Goal: Check status: Check status

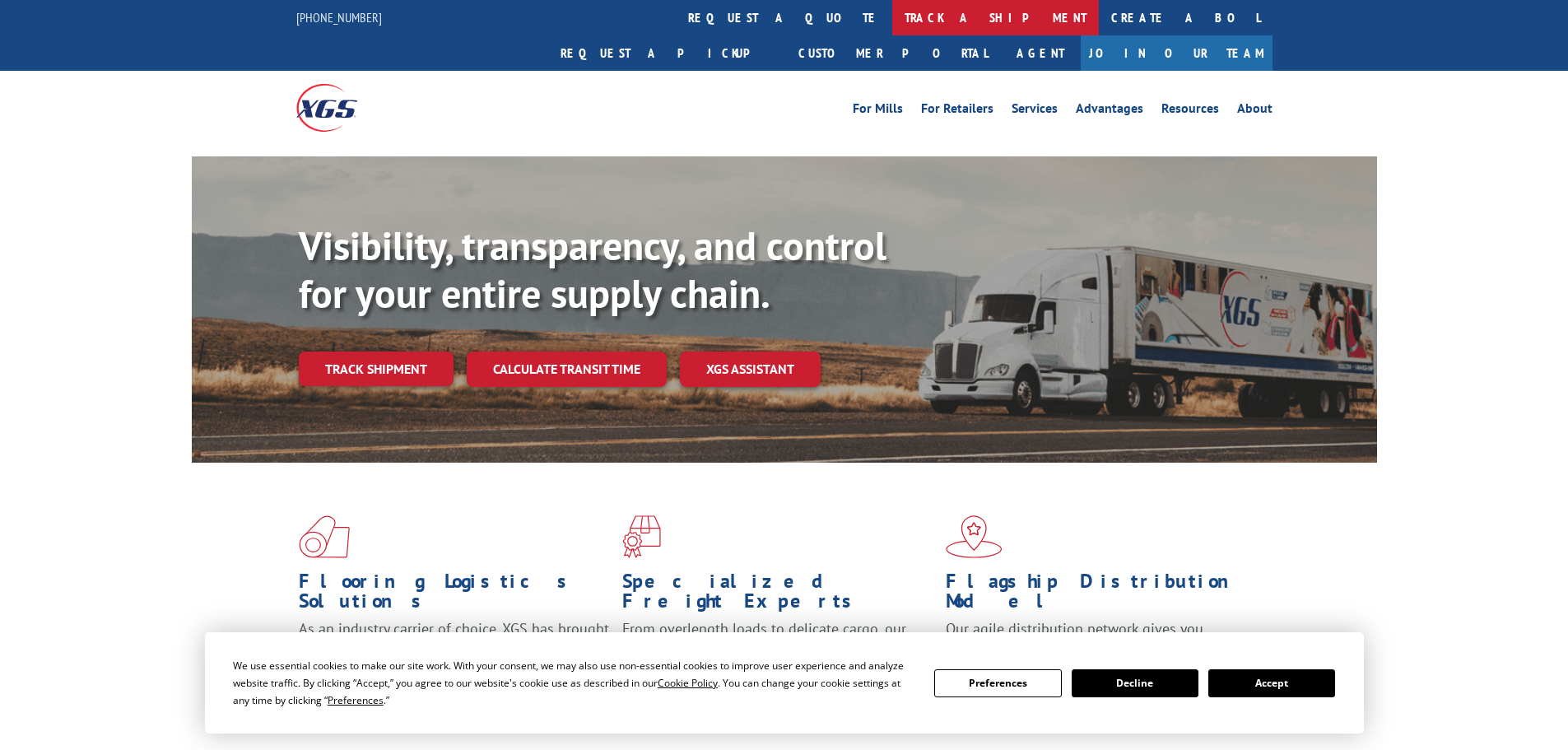
click at [892, 16] on link "track a shipment" at bounding box center [995, 17] width 207 height 36
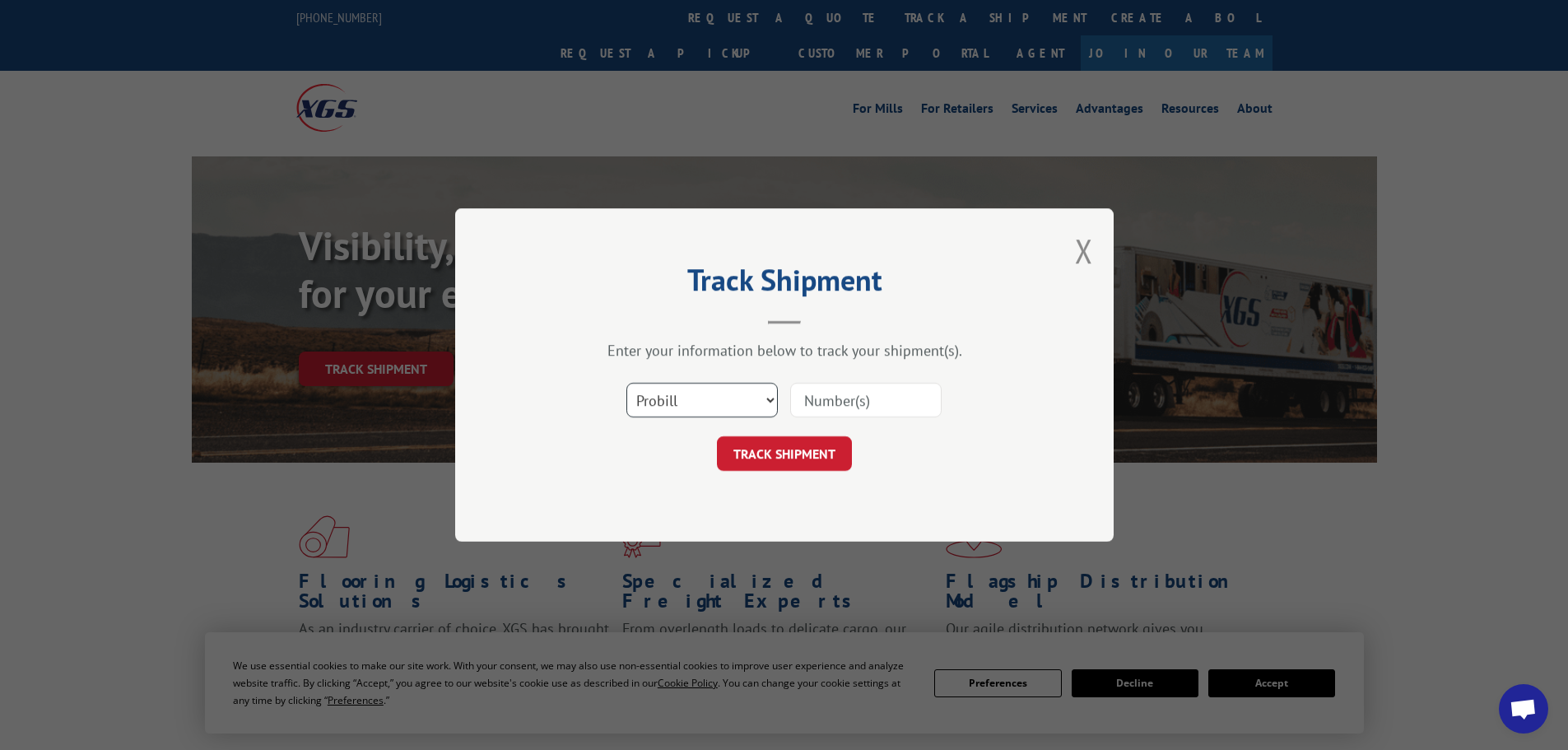
click at [699, 400] on select "Select category... Probill BOL PO" at bounding box center [702, 400] width 151 height 35
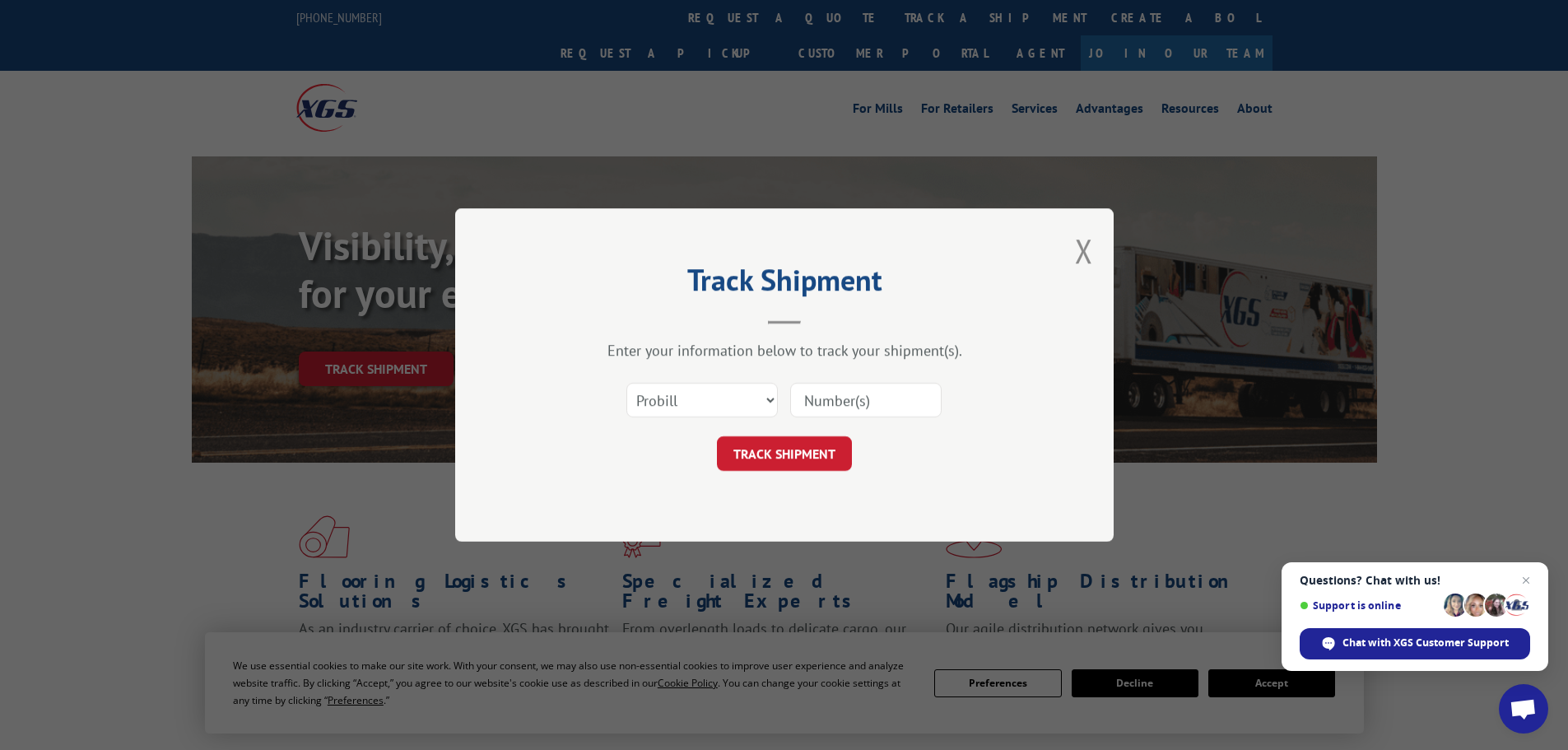
click at [671, 365] on div "Enter your information below to track your shipment(s). Select category... Prob…" at bounding box center [784, 406] width 494 height 130
paste input "15339859"
type input "15339859"
click at [791, 448] on button "TRACK SHIPMENT" at bounding box center [784, 454] width 135 height 35
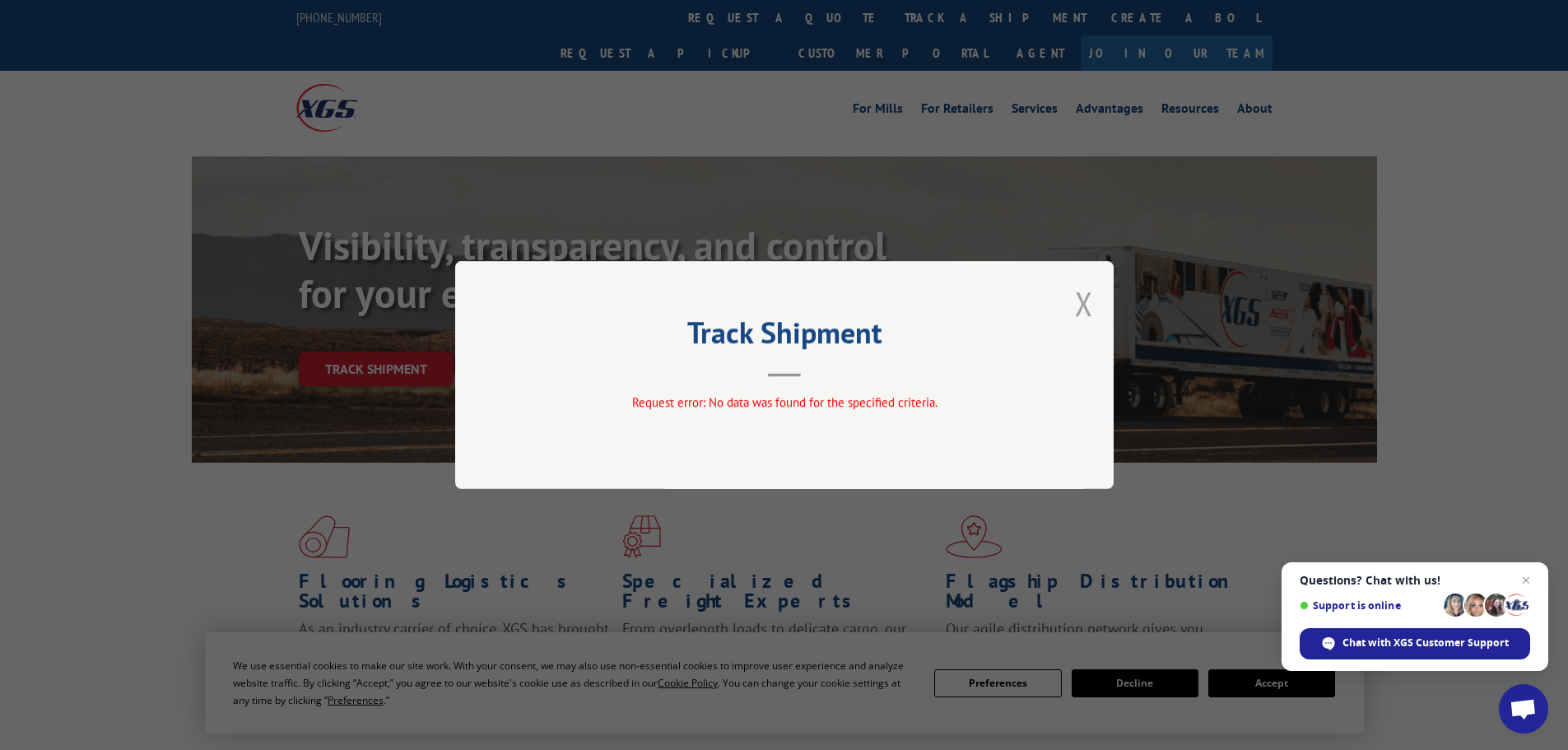
click at [1083, 303] on button "Close modal" at bounding box center [1084, 303] width 18 height 43
